Goal: Navigation & Orientation: Find specific page/section

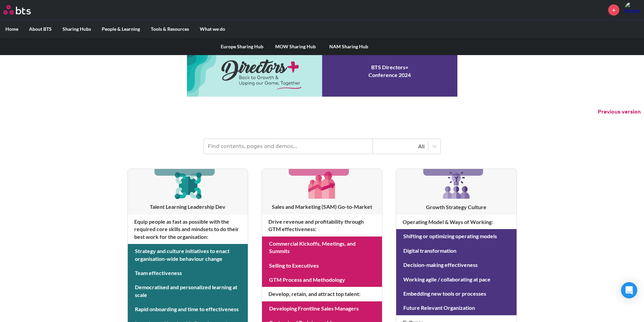
click at [85, 27] on label "Sharing Hubs" at bounding box center [76, 29] width 39 height 18
click at [0, 0] on input "Sharing Hubs" at bounding box center [0, 0] width 0 height 0
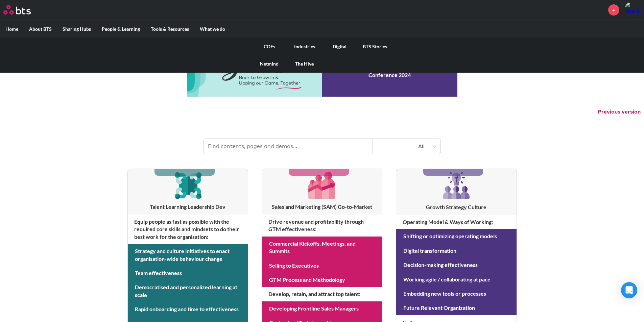
click at [264, 63] on link "Netmind" at bounding box center [269, 64] width 35 height 18
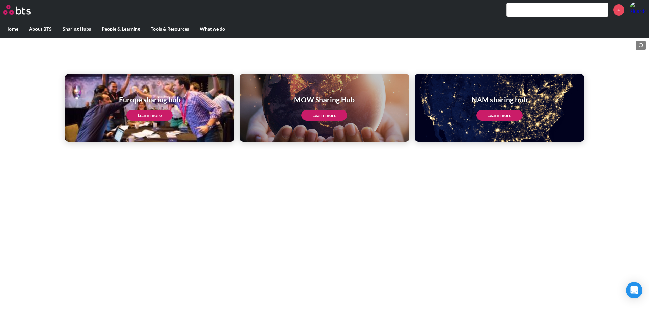
click at [334, 114] on link "Learn more" at bounding box center [324, 115] width 46 height 11
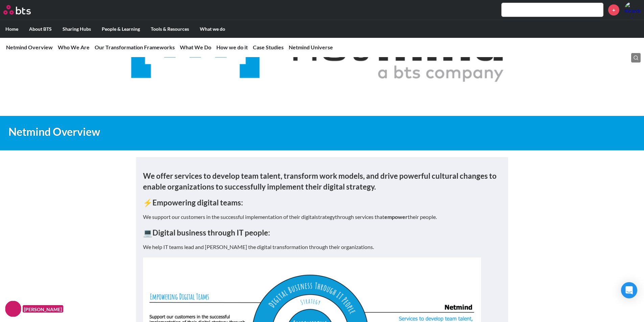
scroll to position [68, 0]
